Goal: Information Seeking & Learning: Learn about a topic

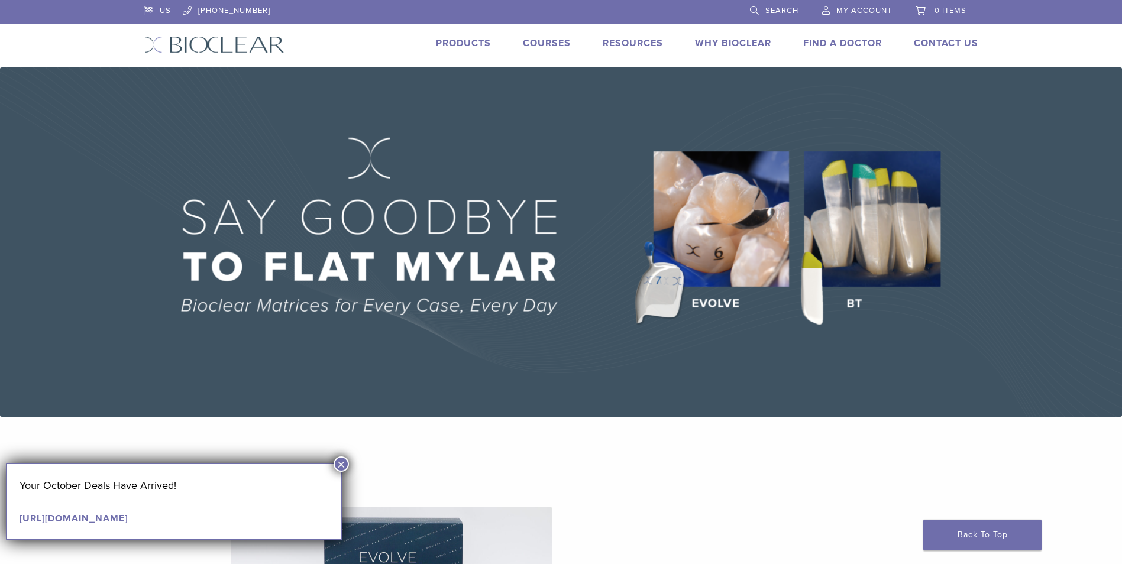
click at [340, 467] on button "×" at bounding box center [341, 464] width 15 height 15
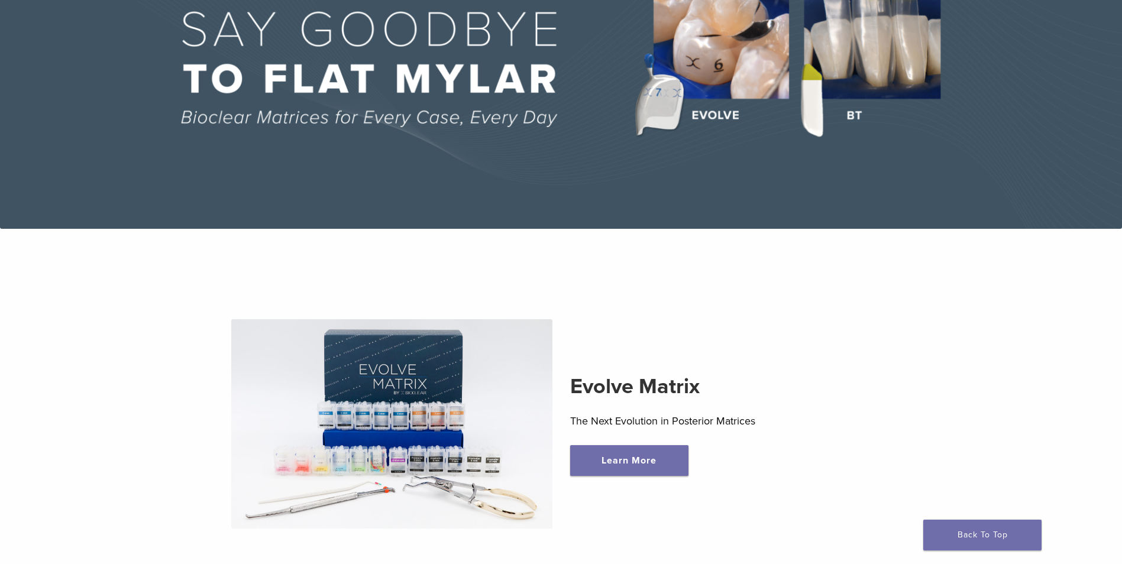
scroll to position [237, 0]
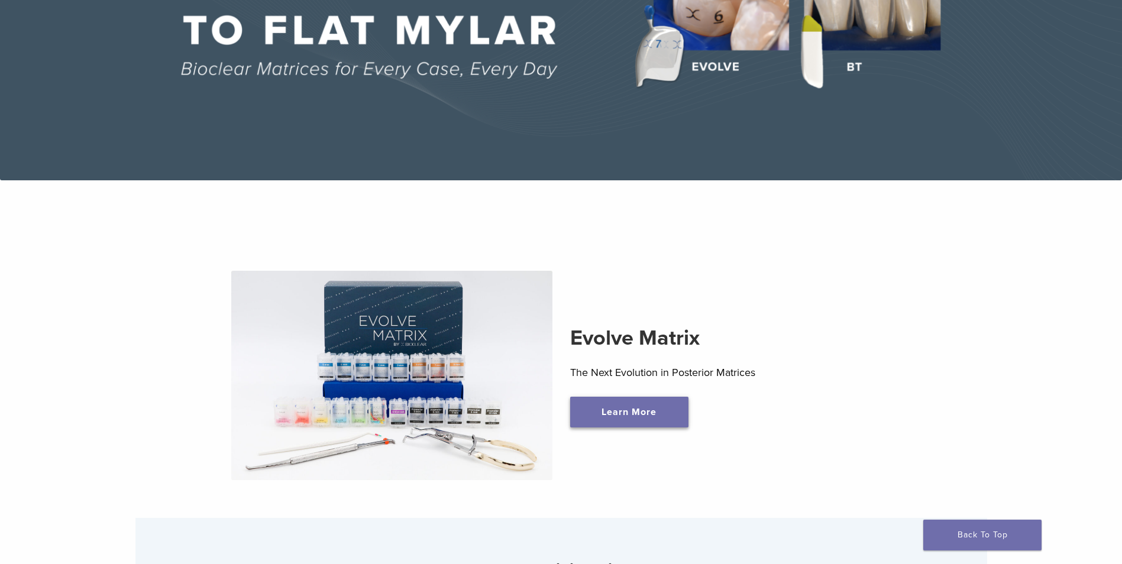
click at [599, 421] on link "Learn More" at bounding box center [629, 412] width 118 height 31
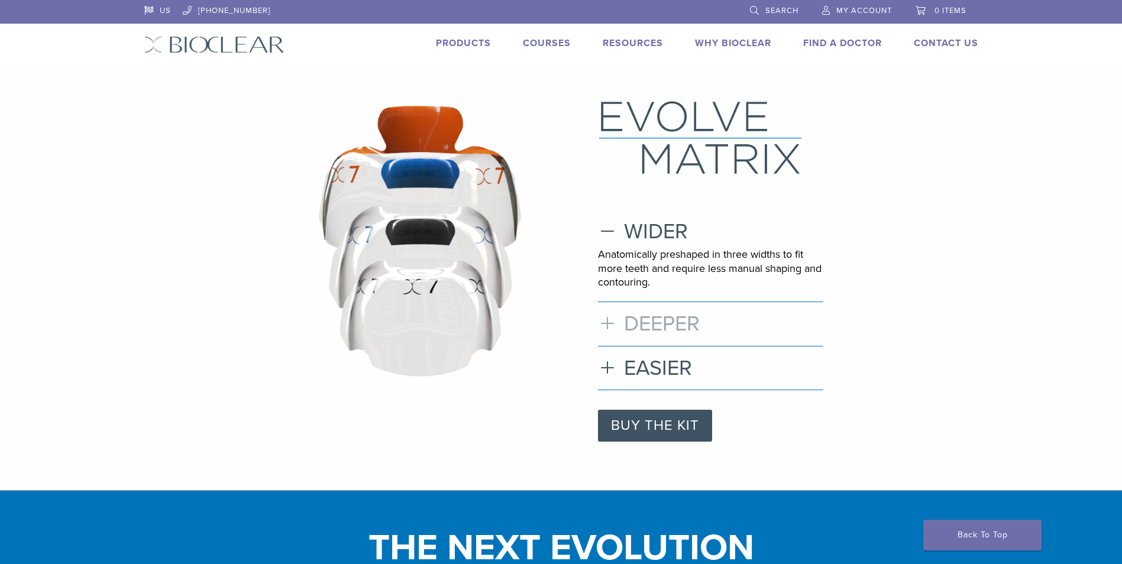
click at [612, 321] on h3 "DEEPER" at bounding box center [710, 323] width 225 height 25
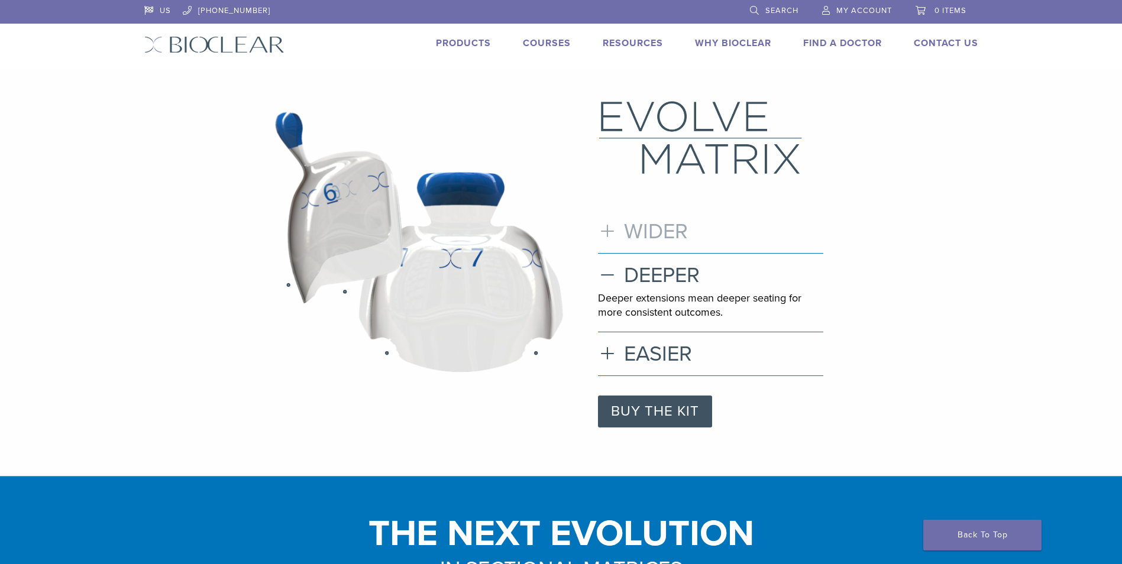
click at [603, 237] on h3 "WIDER" at bounding box center [710, 231] width 225 height 25
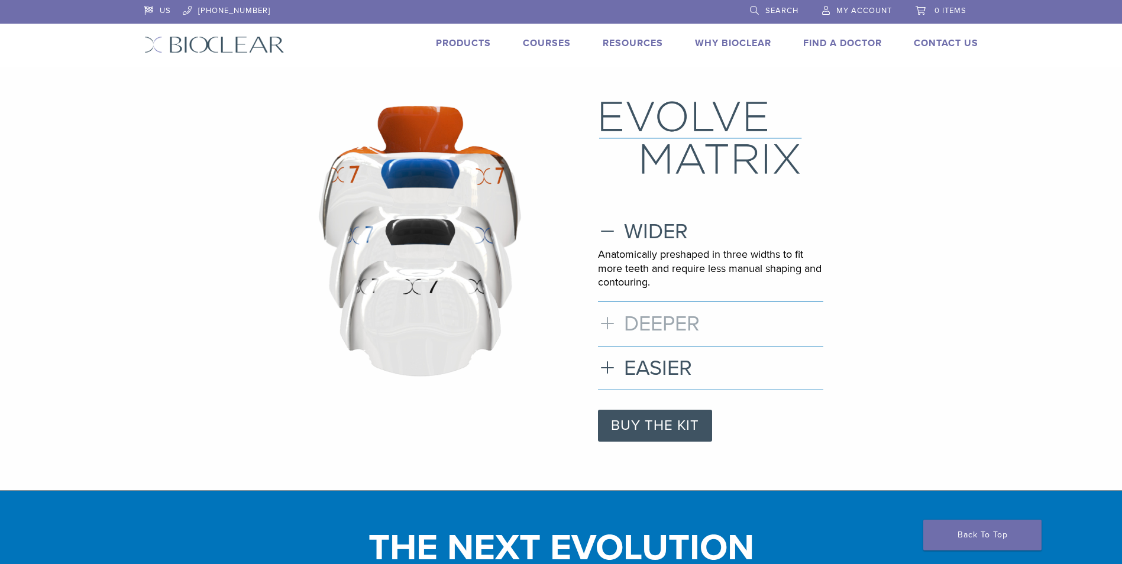
click at [609, 322] on h3 "DEEPER" at bounding box center [710, 323] width 225 height 25
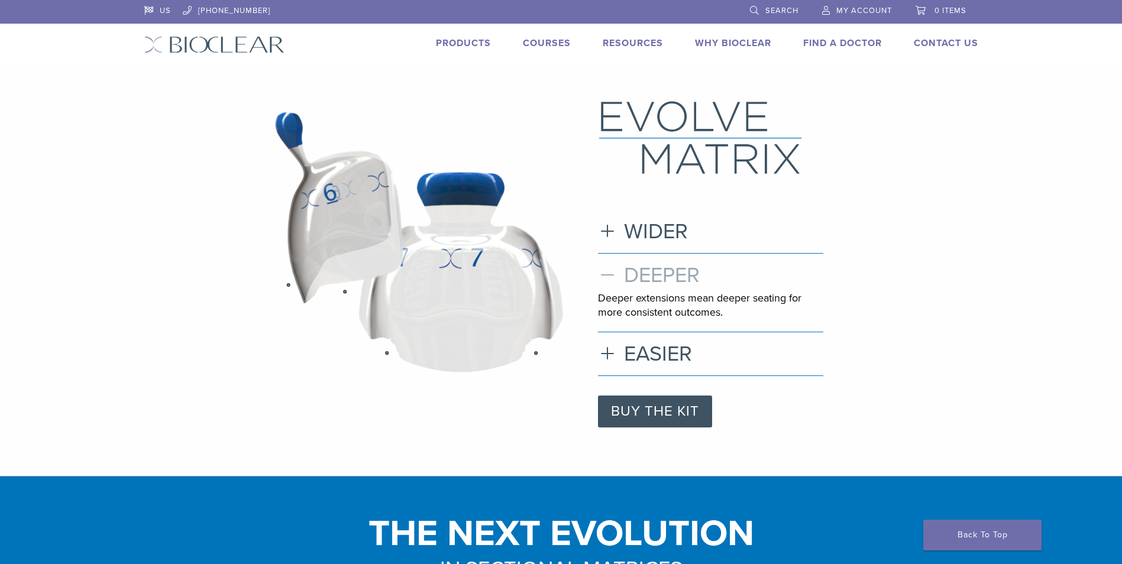
click at [609, 275] on h3 "DEEPER" at bounding box center [710, 275] width 225 height 25
click at [605, 354] on h3 "EASIER" at bounding box center [710, 353] width 225 height 25
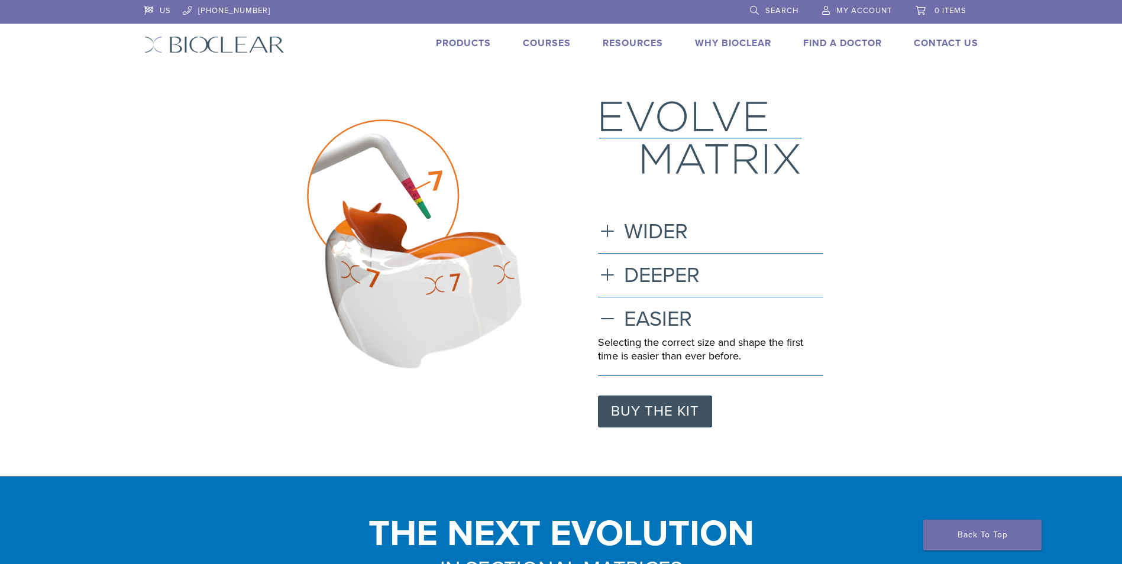
click at [470, 43] on link "Products" at bounding box center [463, 43] width 55 height 12
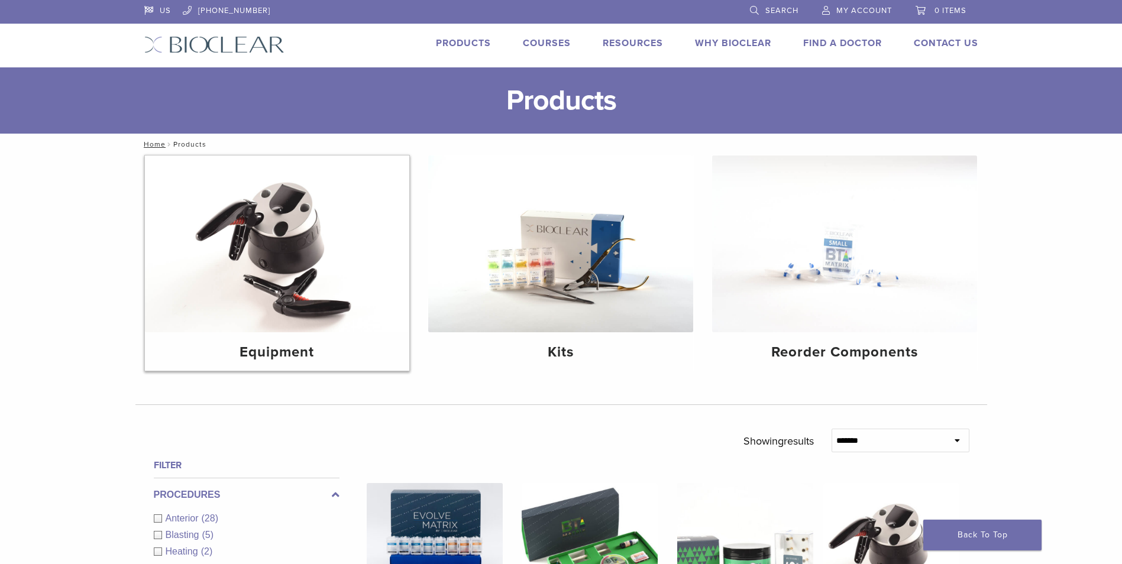
click at [302, 363] on h4 "Equipment" at bounding box center [277, 352] width 246 height 21
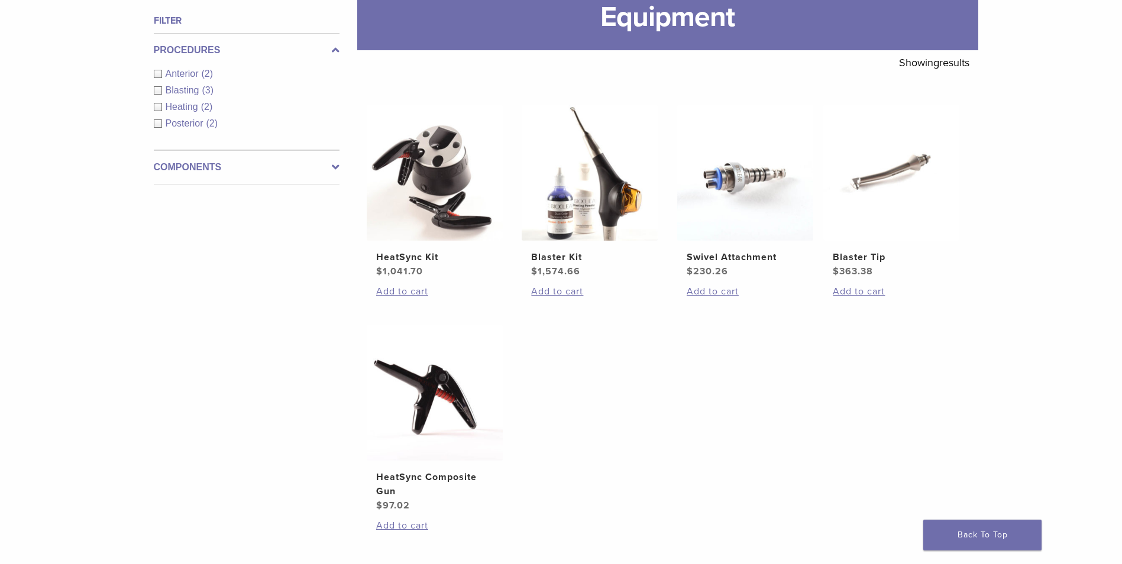
scroll to position [178, 0]
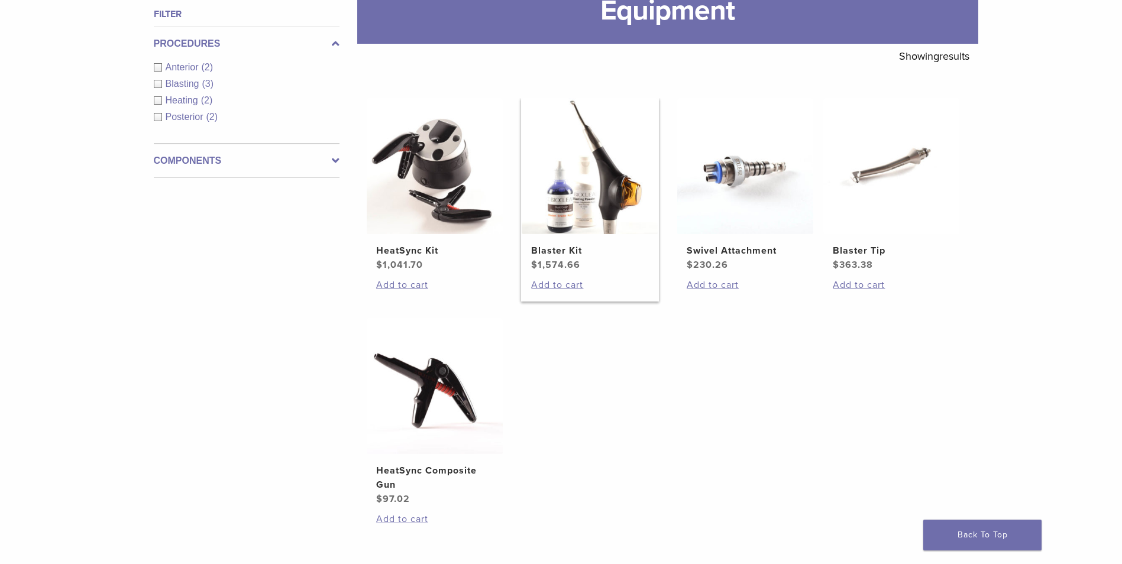
click at [571, 203] on img at bounding box center [590, 166] width 136 height 136
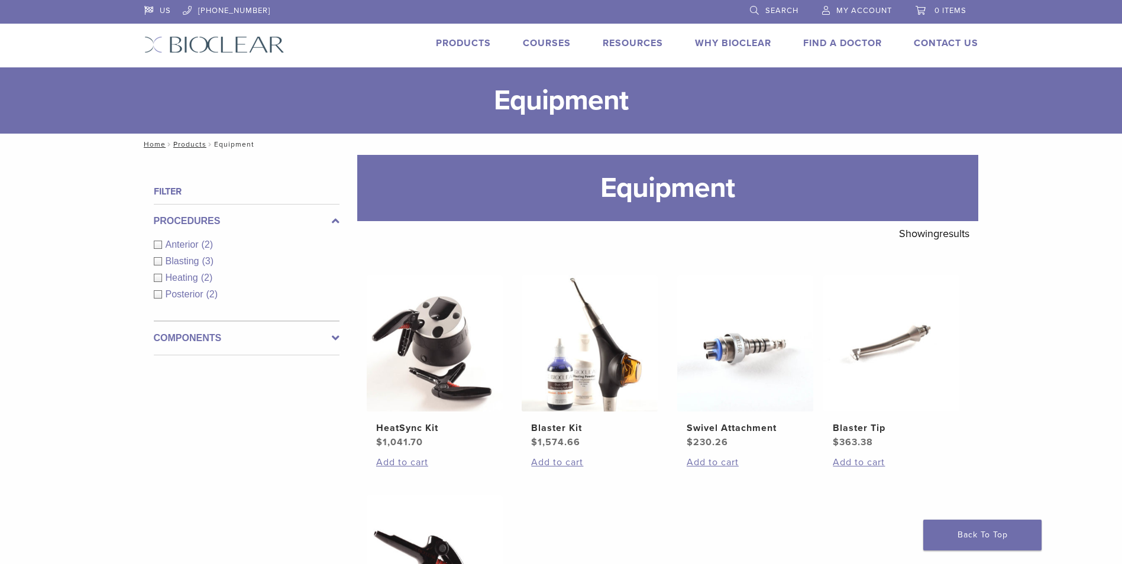
drag, startPoint x: 143, startPoint y: 466, endPoint x: 170, endPoint y: 460, distance: 28.4
click at [166, 460] on div "**********" at bounding box center [561, 495] width 852 height 681
drag, startPoint x: 1038, startPoint y: 349, endPoint x: 1048, endPoint y: 346, distance: 9.9
click at [1048, 346] on div "**********" at bounding box center [561, 495] width 1122 height 681
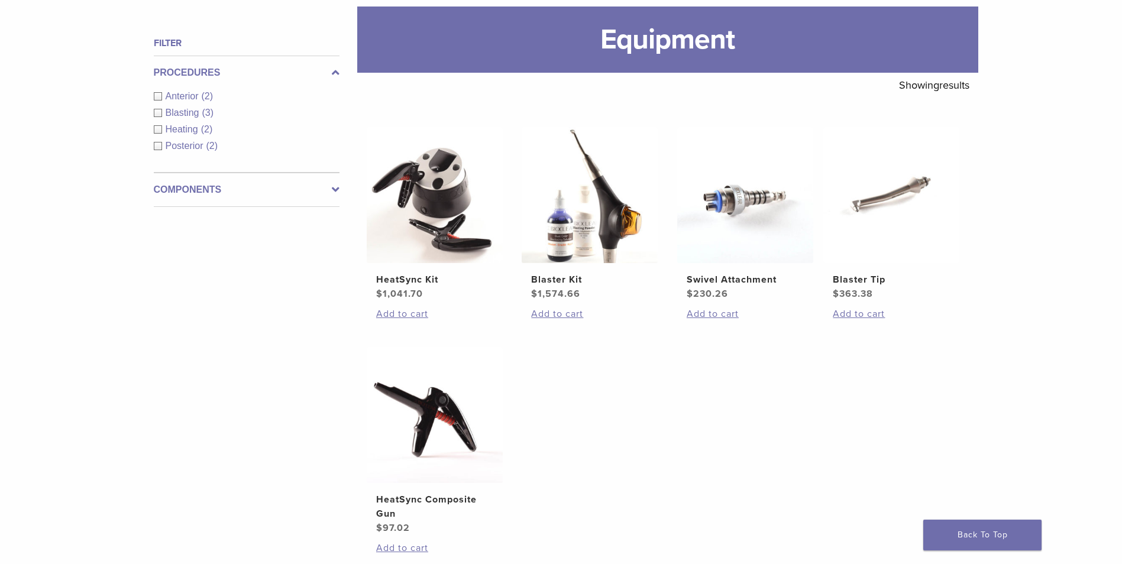
scroll to position [178, 0]
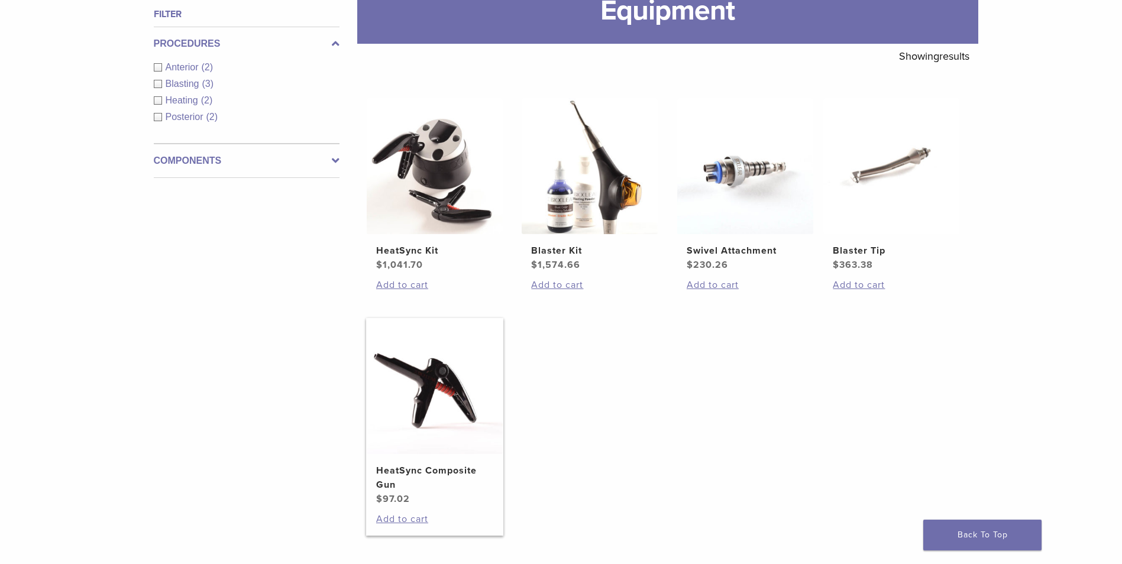
click at [449, 422] on img at bounding box center [435, 386] width 136 height 136
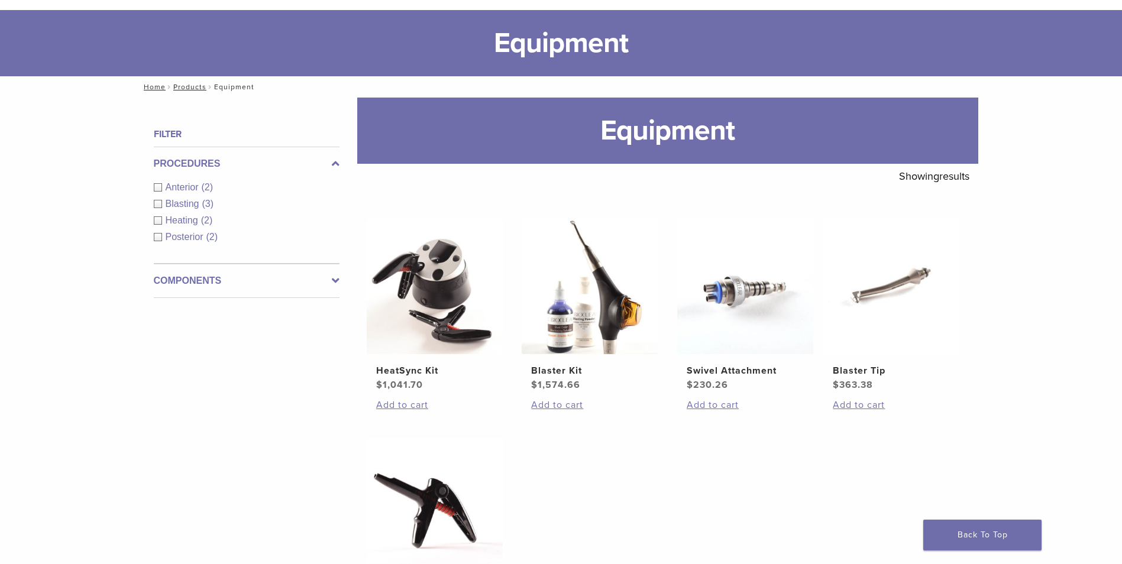
scroll to position [0, 0]
